Goal: Transaction & Acquisition: Purchase product/service

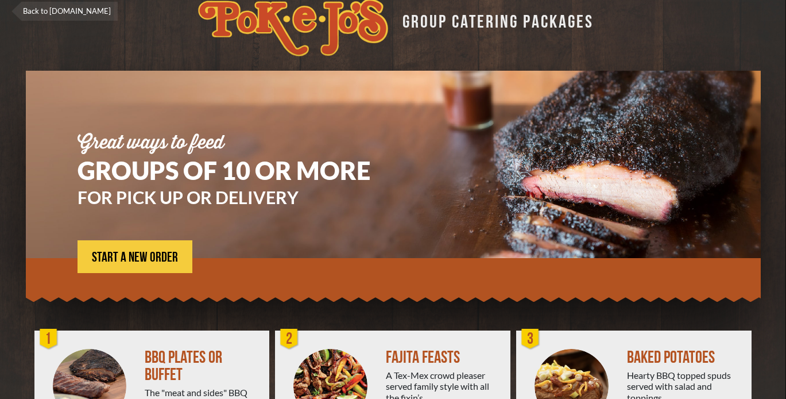
scroll to position [21, 0]
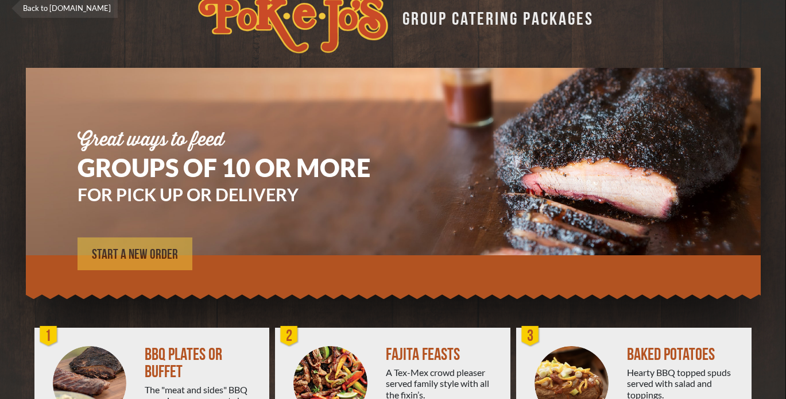
click at [139, 256] on span "START A NEW ORDER" at bounding box center [135, 255] width 86 height 14
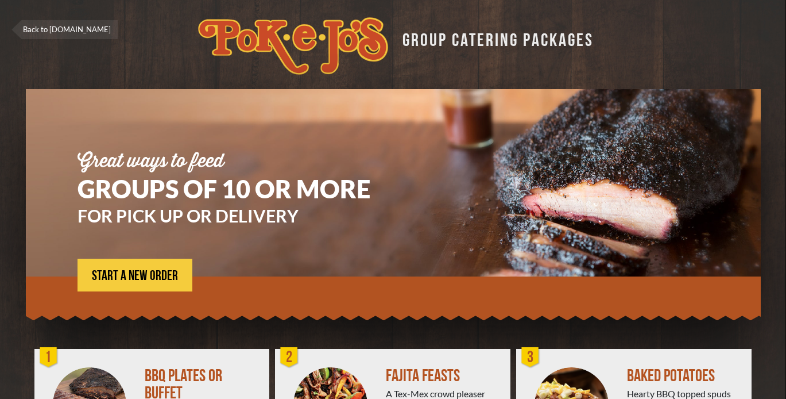
scroll to position [21, 0]
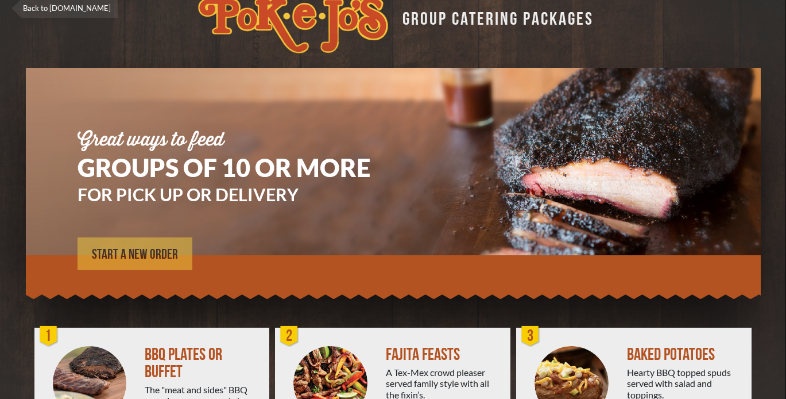
click at [147, 254] on span "START A NEW ORDER" at bounding box center [135, 255] width 86 height 14
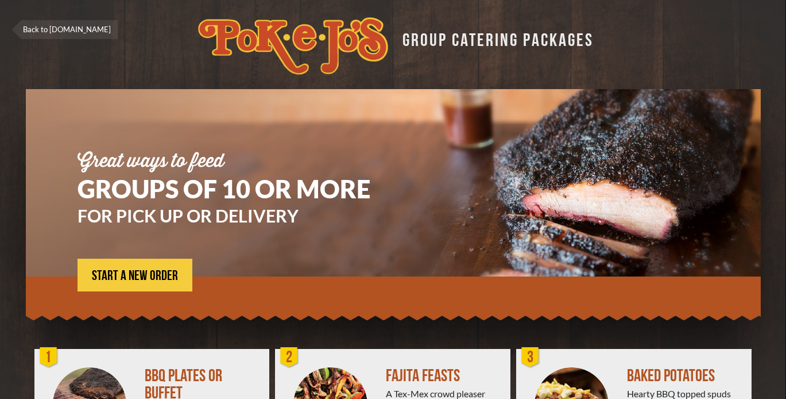
scroll to position [21, 0]
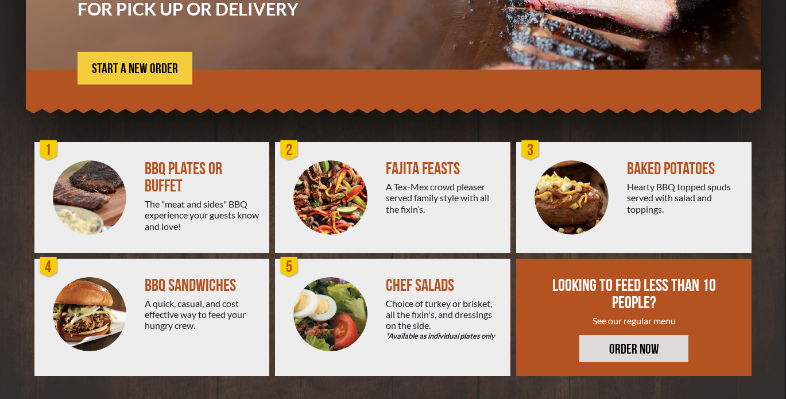
scroll to position [206, 0]
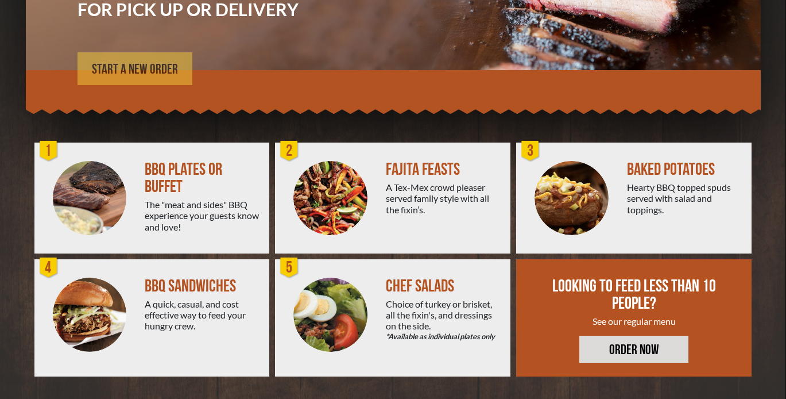
click at [154, 69] on span "START A NEW ORDER" at bounding box center [135, 70] width 86 height 14
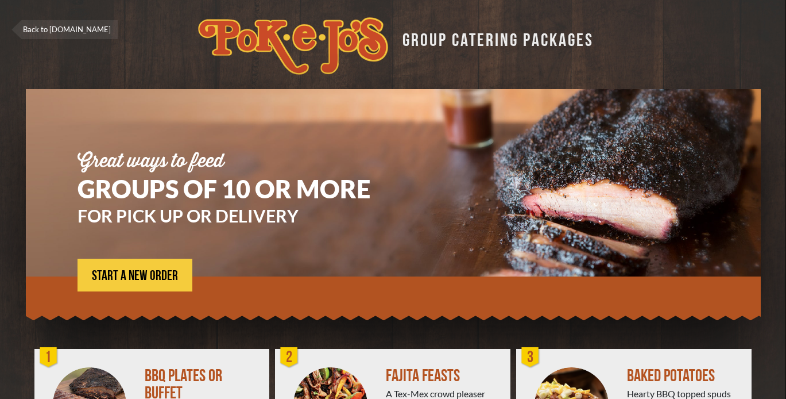
click at [66, 30] on link "Back to [DOMAIN_NAME]" at bounding box center [64, 29] width 106 height 19
